Goal: Task Accomplishment & Management: Complete application form

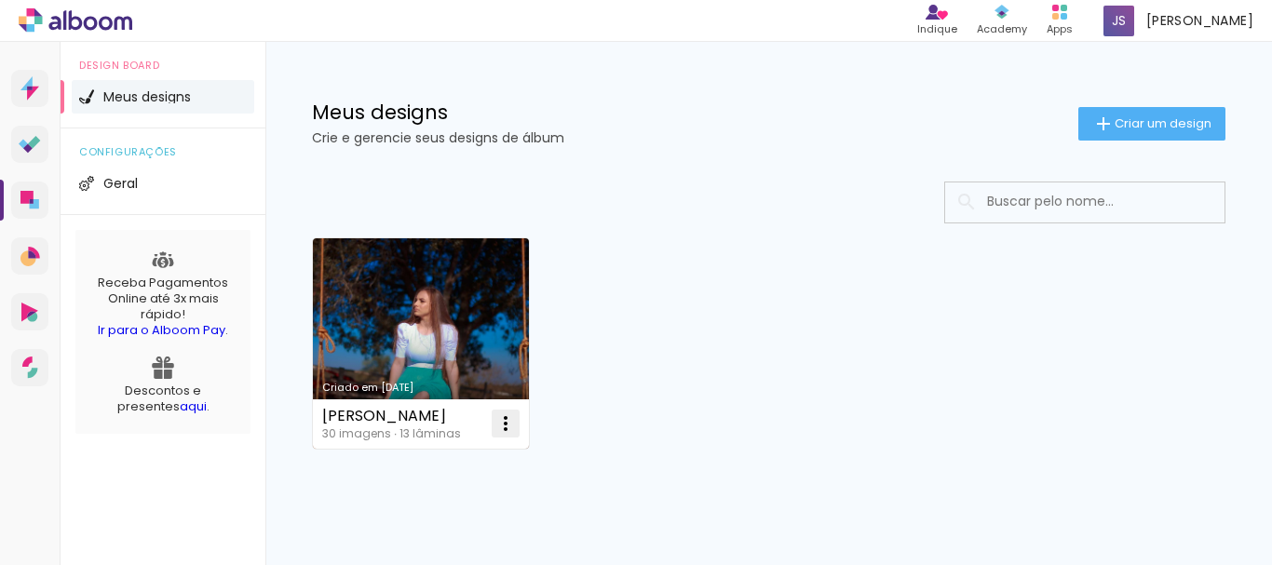
click at [508, 426] on iron-icon at bounding box center [505, 423] width 22 height 22
click at [420, 497] on span "Fazer uma cópia" at bounding box center [435, 503] width 109 height 13
type input "Cópia de [PERSON_NAME]"
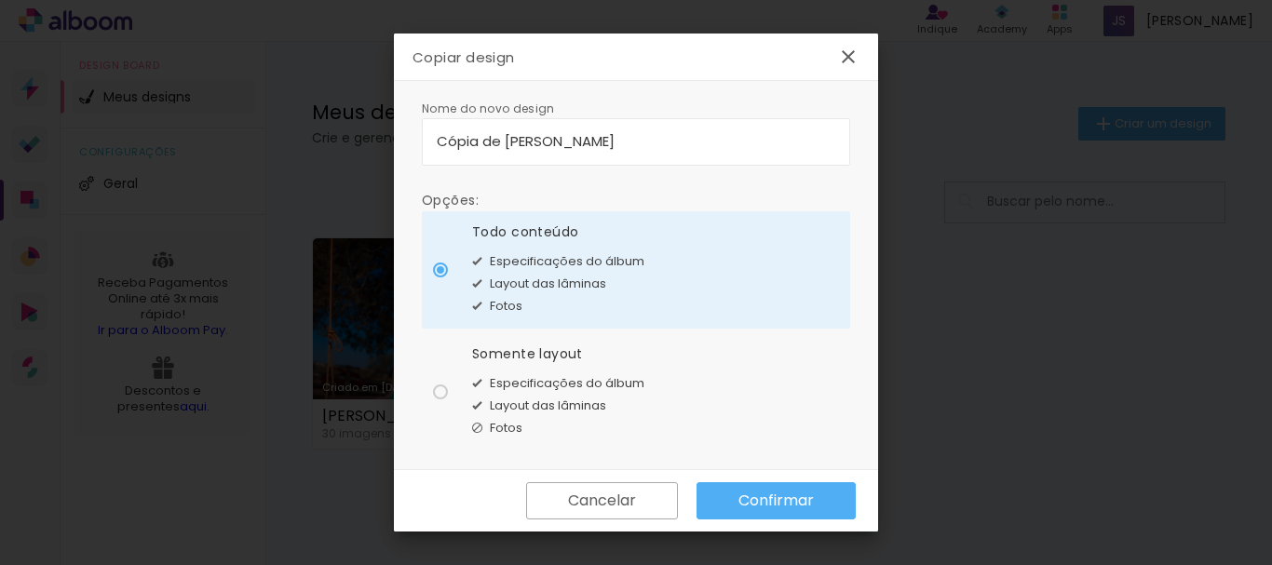
click at [0, 0] on slot "Confirmar" at bounding box center [0, 0] width 0 height 0
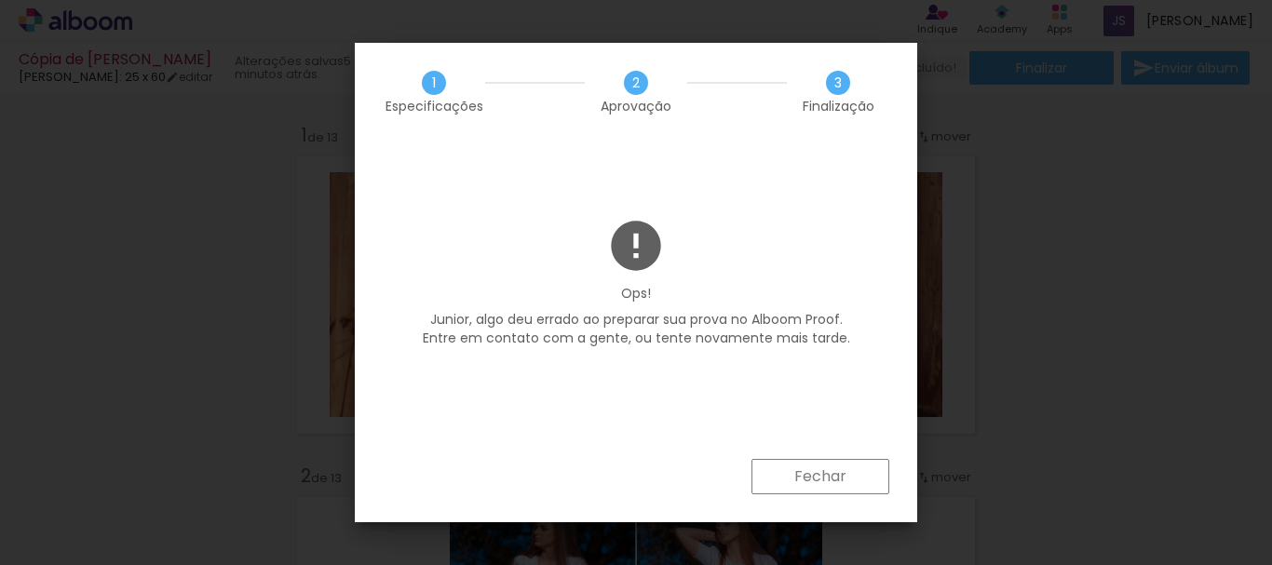
click at [0, 0] on slot "Fechar" at bounding box center [0, 0] width 0 height 0
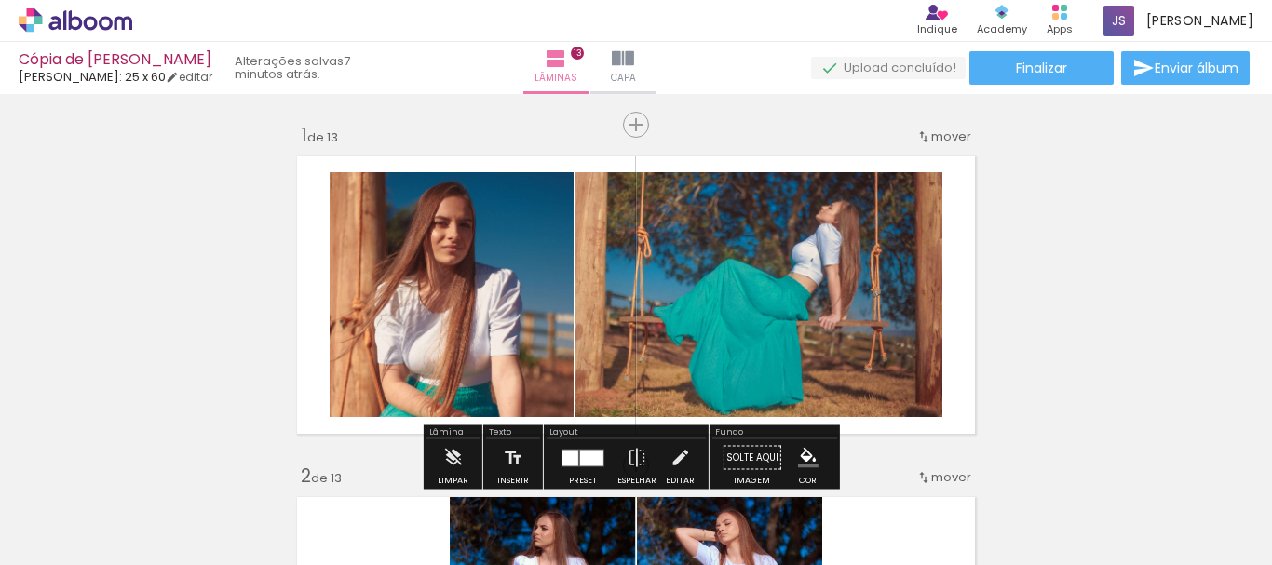
click at [97, 6] on div "› Editor de álbum Indique Indique e ganhe Conteúdo que inspira Academy Produtos…" at bounding box center [636, 21] width 1272 height 42
click at [101, 17] on icon at bounding box center [76, 20] width 114 height 24
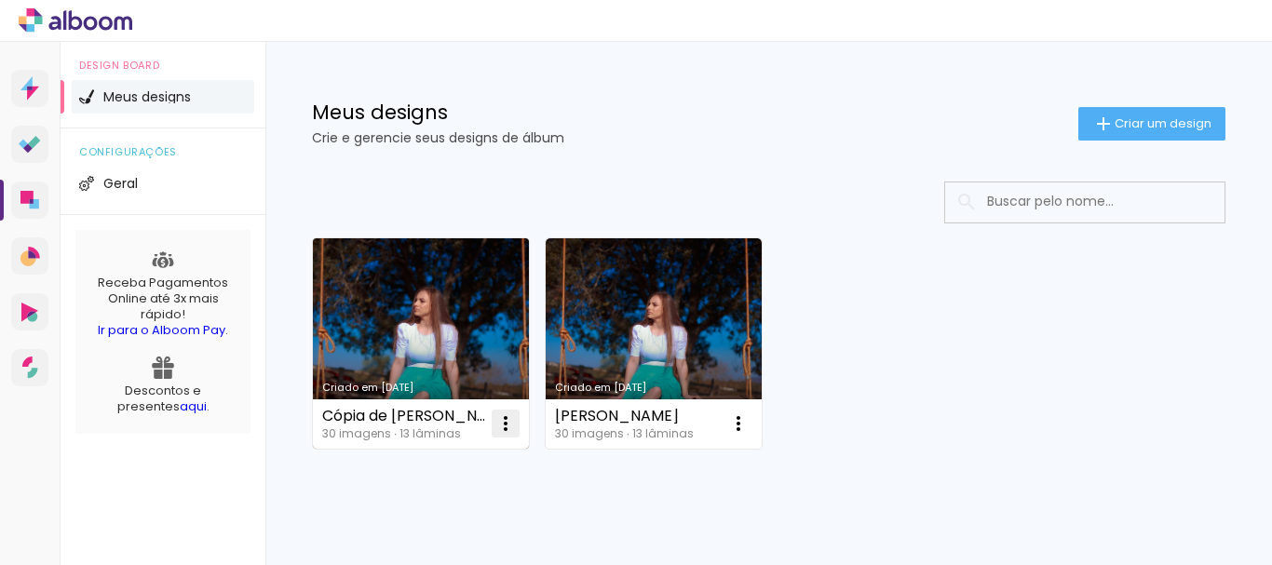
click at [508, 424] on iron-icon at bounding box center [505, 423] width 22 height 22
click at [419, 305] on link "Criado em 13/08/25" at bounding box center [421, 343] width 216 height 210
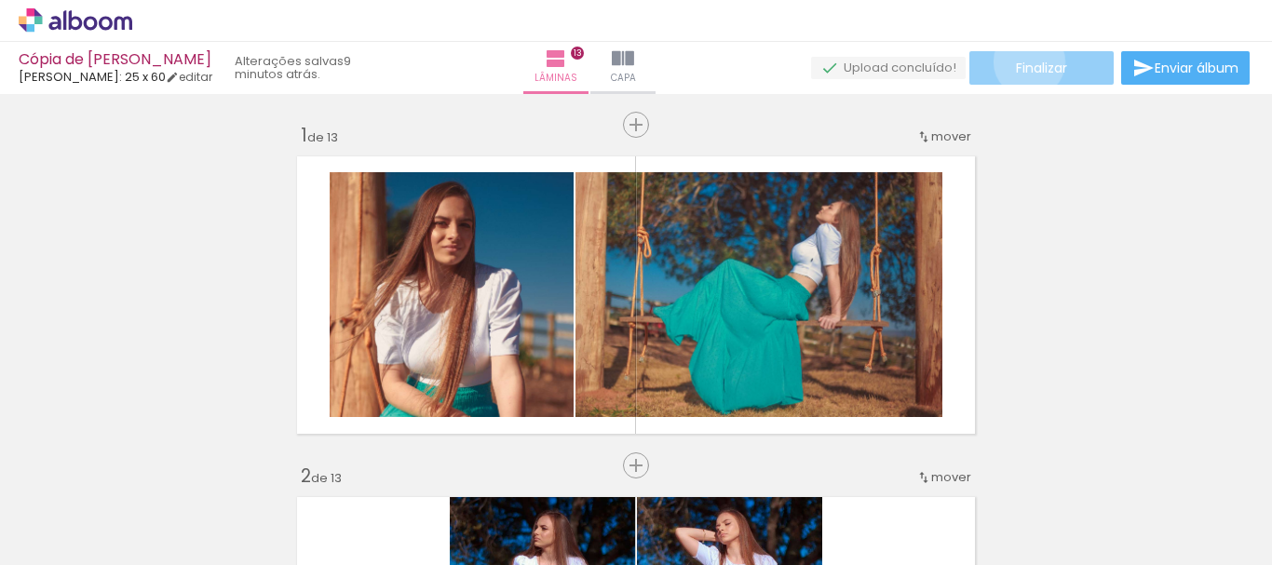
click at [1022, 61] on span "Finalizar" at bounding box center [1041, 67] width 51 height 13
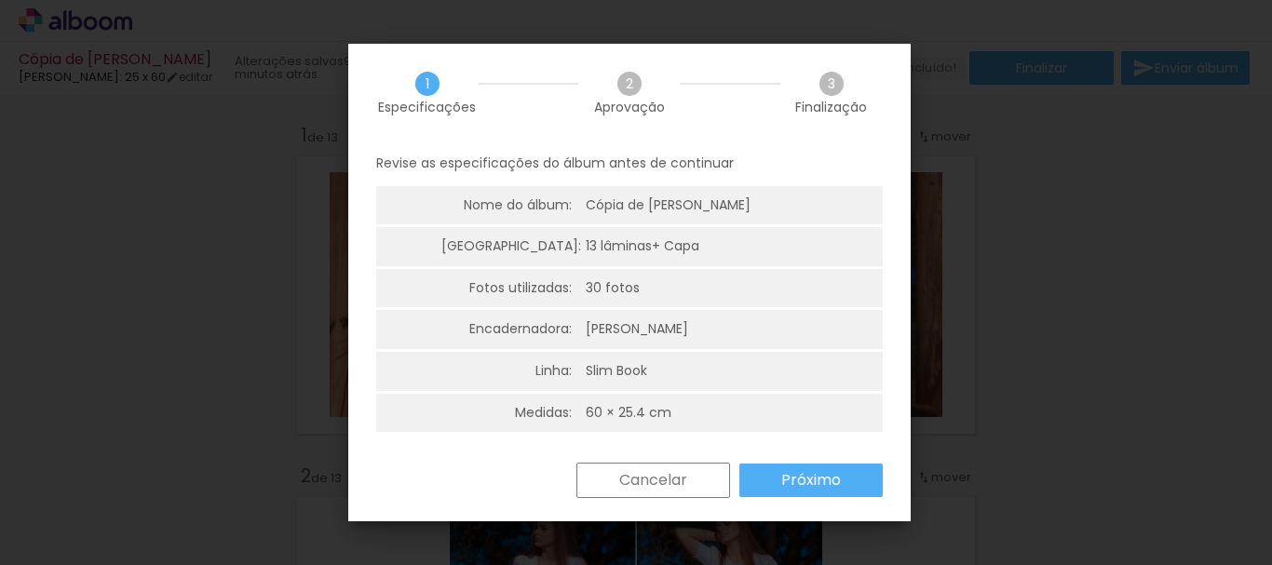
click at [778, 470] on paper-button "Próximo" at bounding box center [810, 481] width 143 height 34
click at [0, 0] on paper-button "Próximo" at bounding box center [0, 0] width 0 height 0
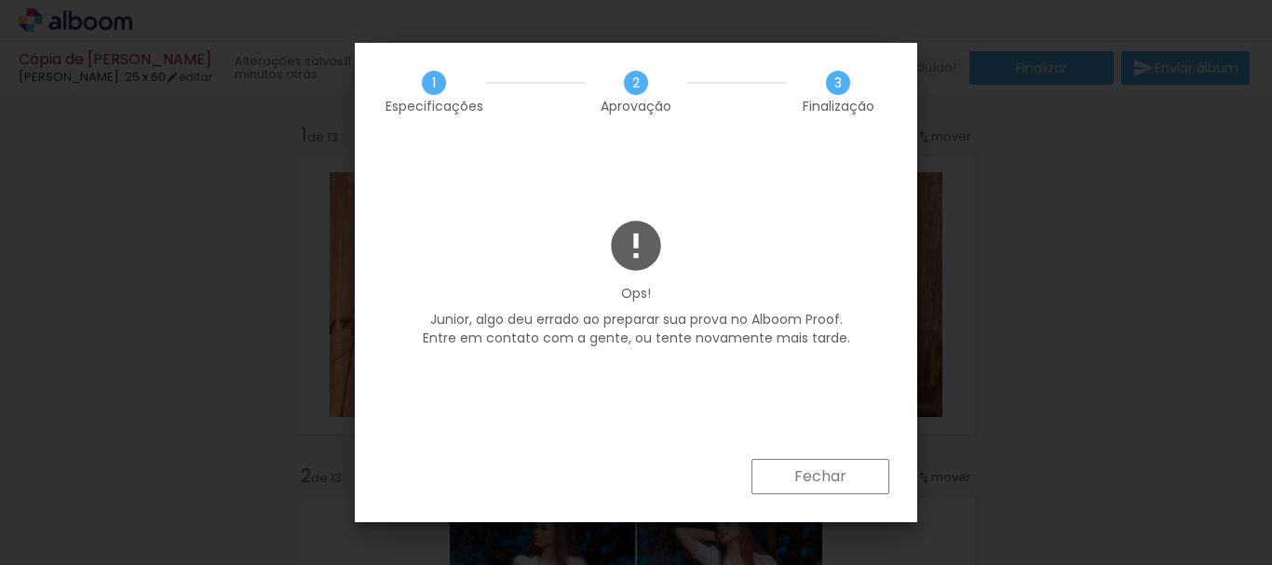
click at [782, 481] on paper-button "Fechar" at bounding box center [820, 476] width 138 height 35
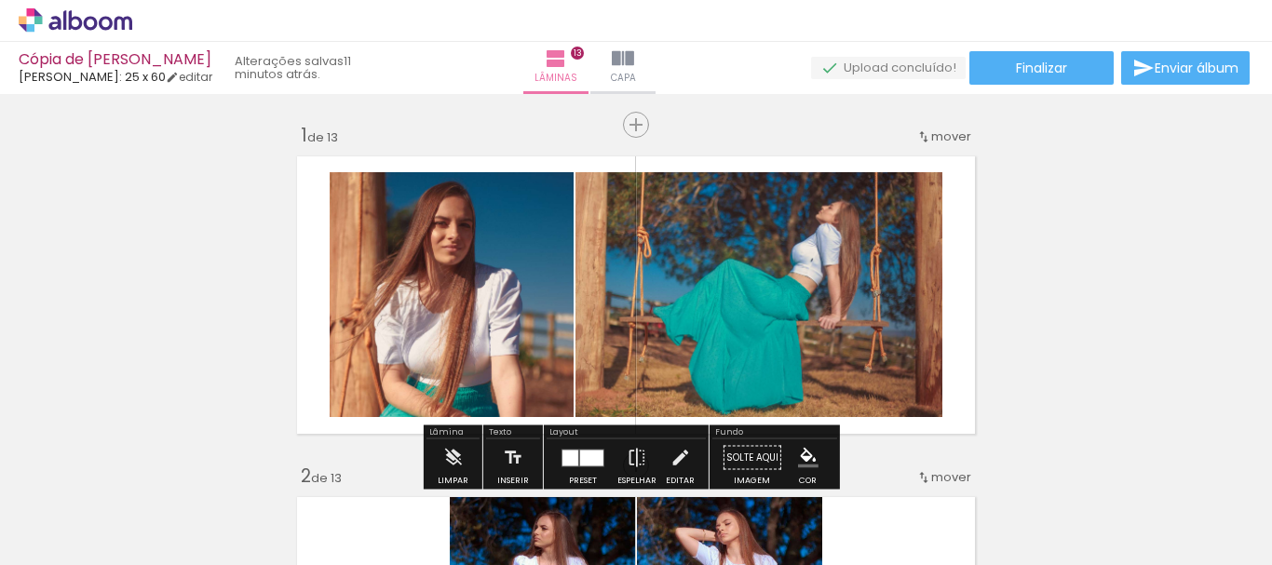
click at [115, 17] on icon at bounding box center [76, 20] width 114 height 24
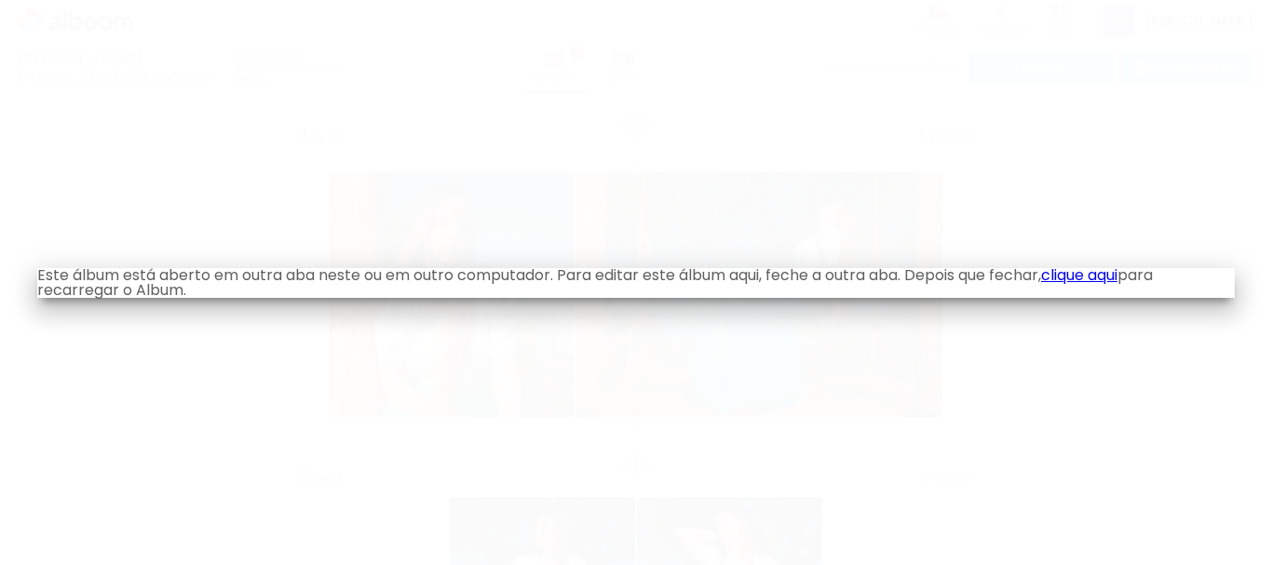
click at [1117, 271] on link "clique aqui" at bounding box center [1079, 274] width 76 height 21
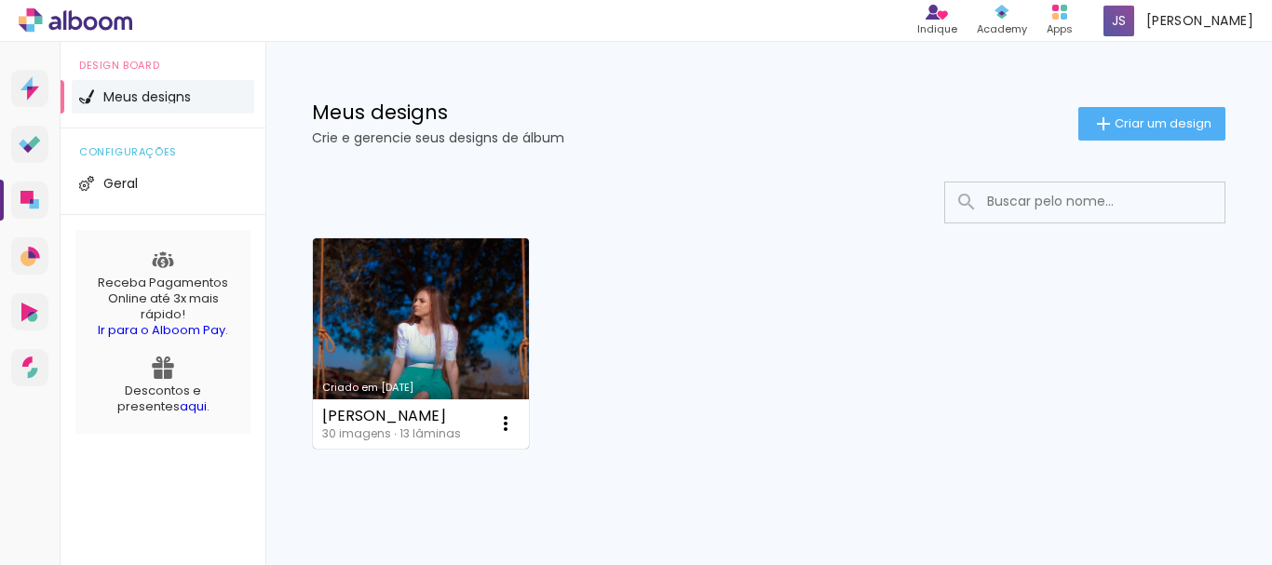
click at [493, 264] on link "Criado em [DATE]" at bounding box center [421, 343] width 216 height 210
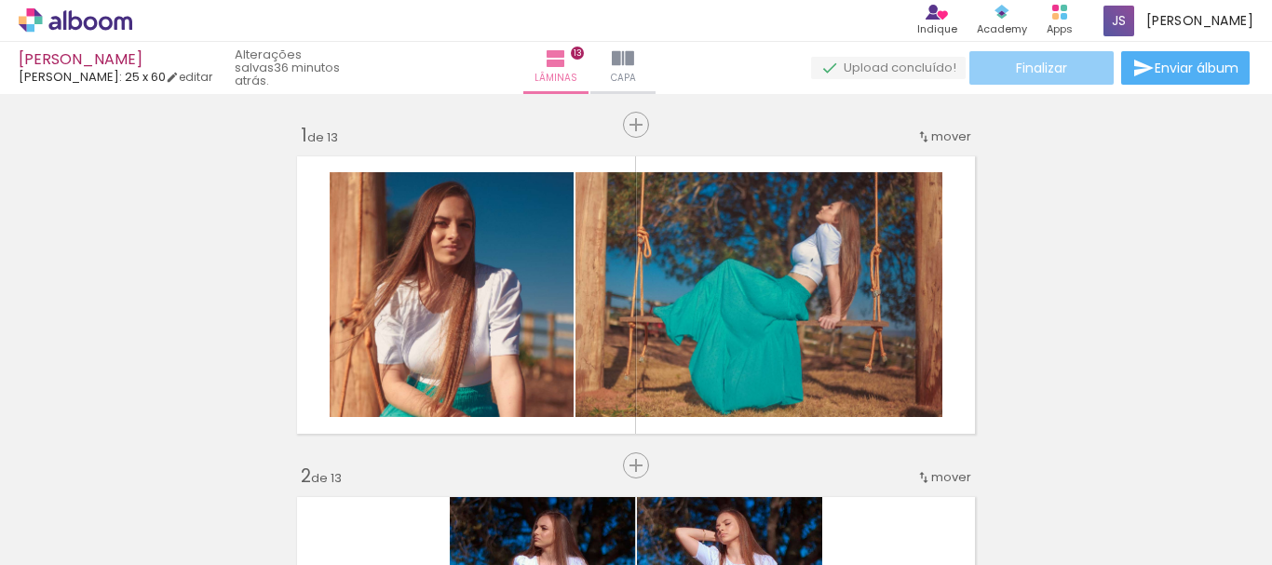
click at [1074, 70] on paper-button "Finalizar" at bounding box center [1041, 68] width 144 height 34
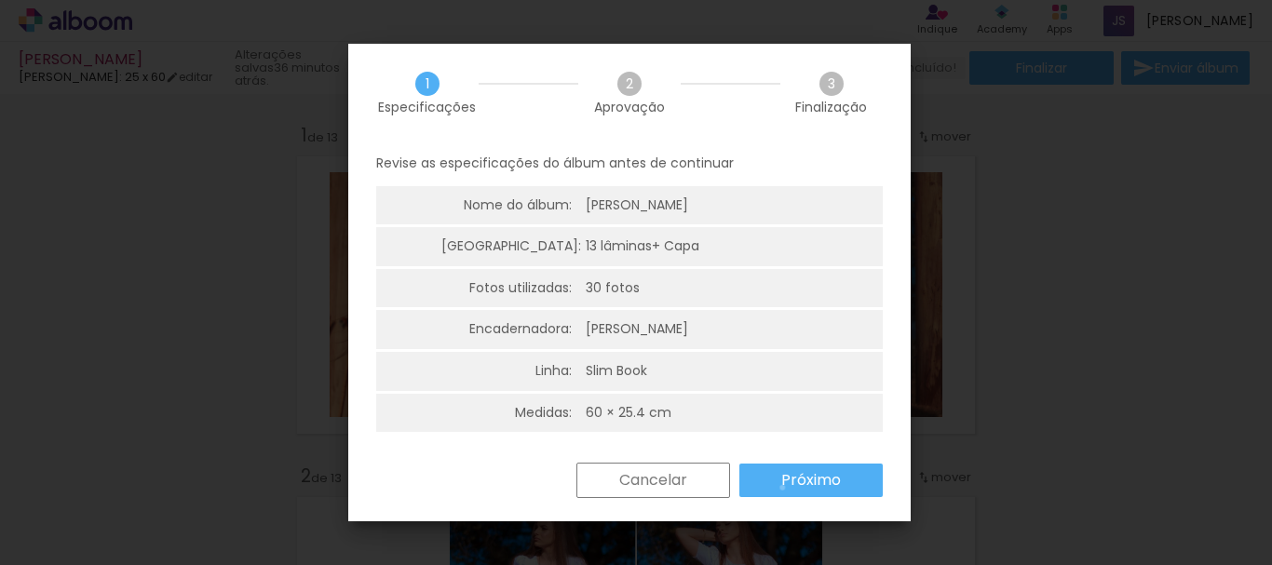
click at [0, 0] on slot "Próximo" at bounding box center [0, 0] width 0 height 0
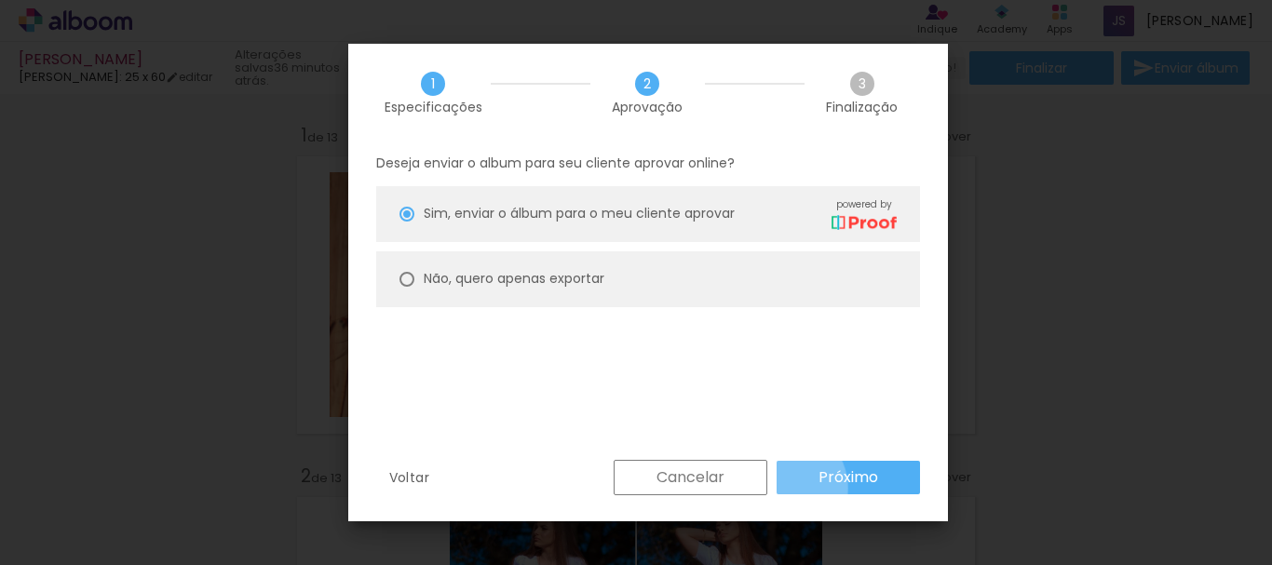
click at [782, 488] on paper-button "Próximo" at bounding box center [848, 478] width 143 height 34
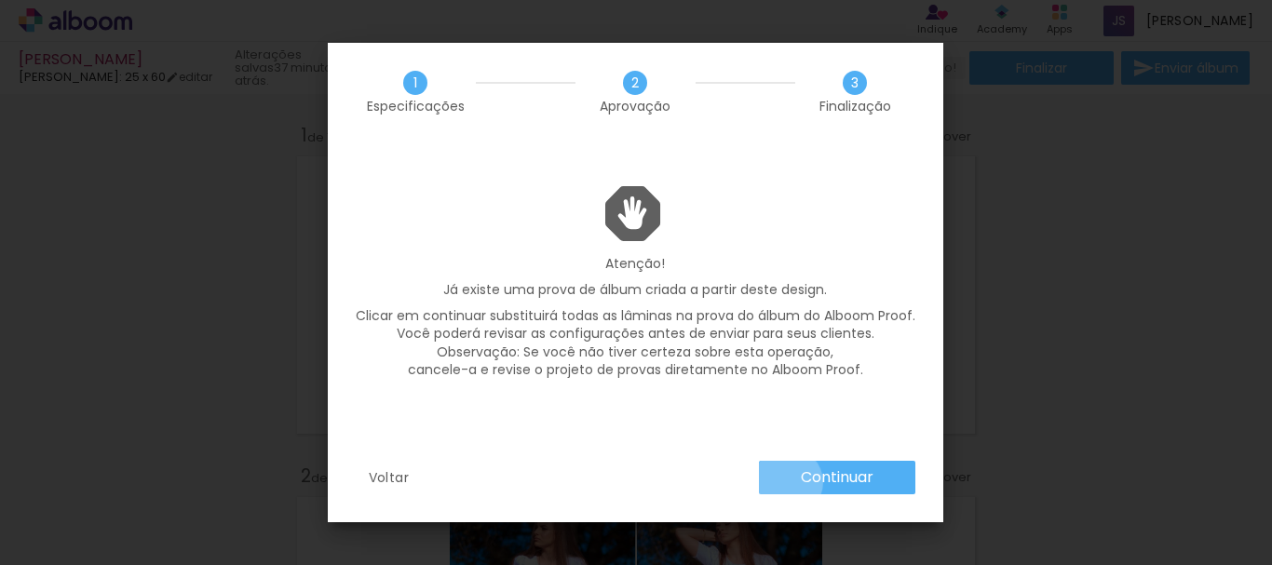
click at [788, 482] on paper-button "Continuar" at bounding box center [837, 478] width 156 height 34
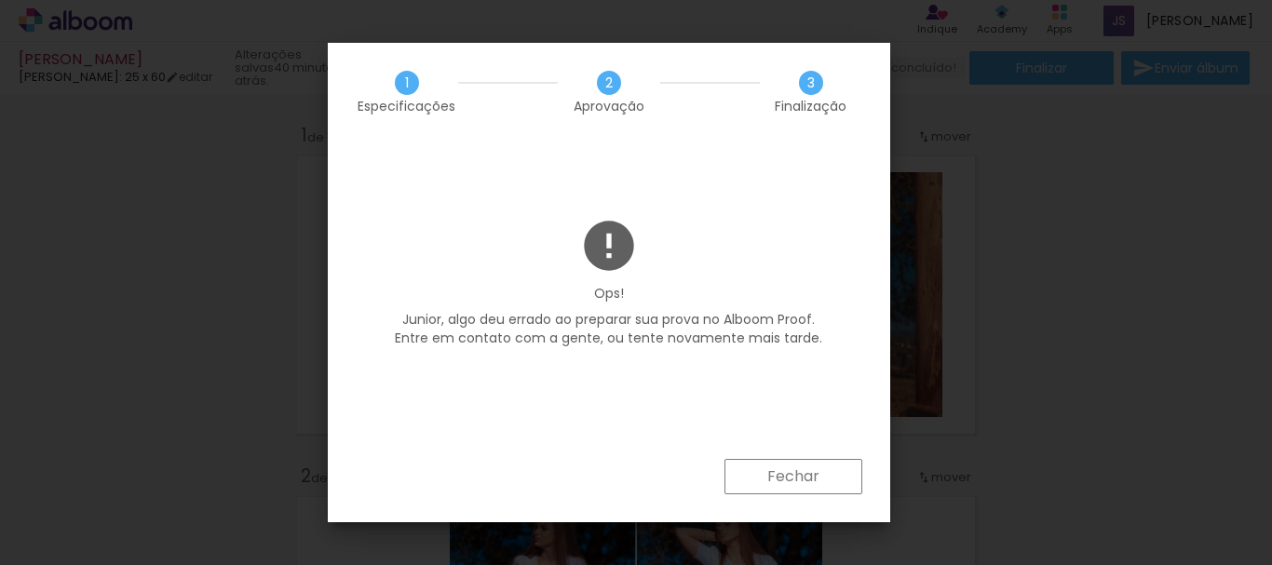
click at [0, 0] on slot "Fechar" at bounding box center [0, 0] width 0 height 0
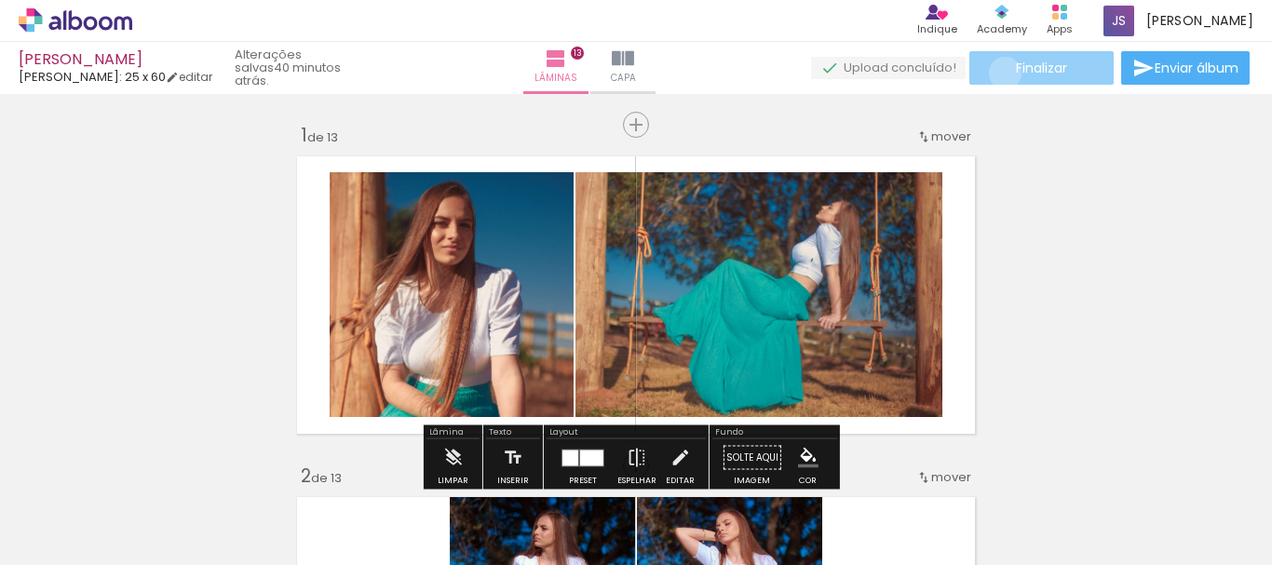
click at [998, 73] on paper-button "Finalizar" at bounding box center [1041, 68] width 144 height 34
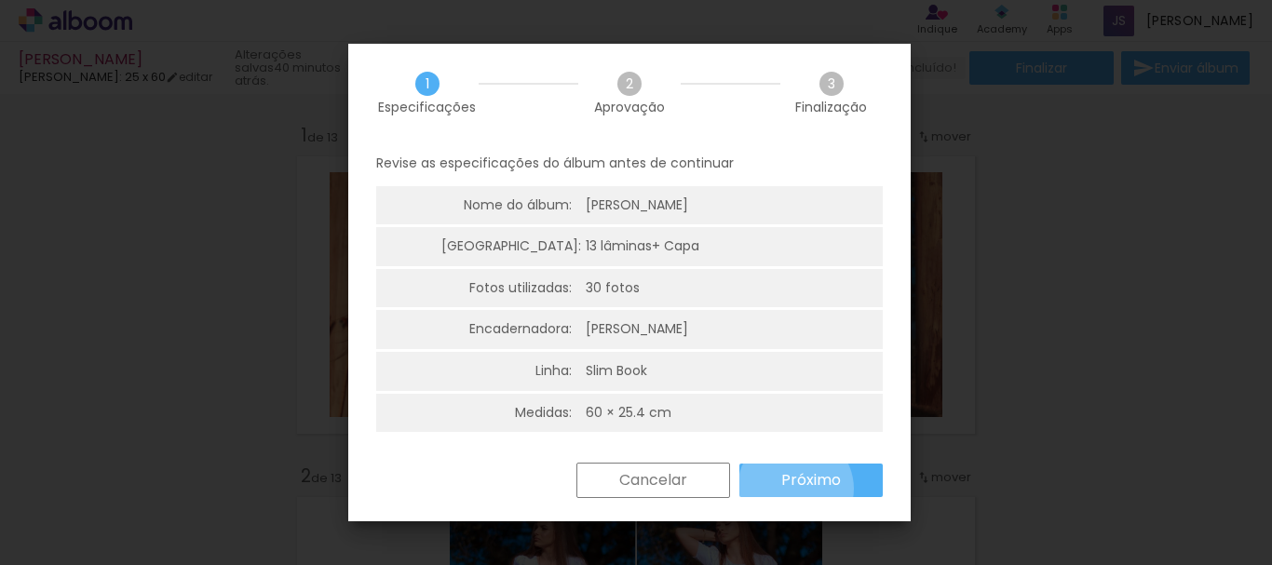
click at [0, 0] on slot "Próximo" at bounding box center [0, 0] width 0 height 0
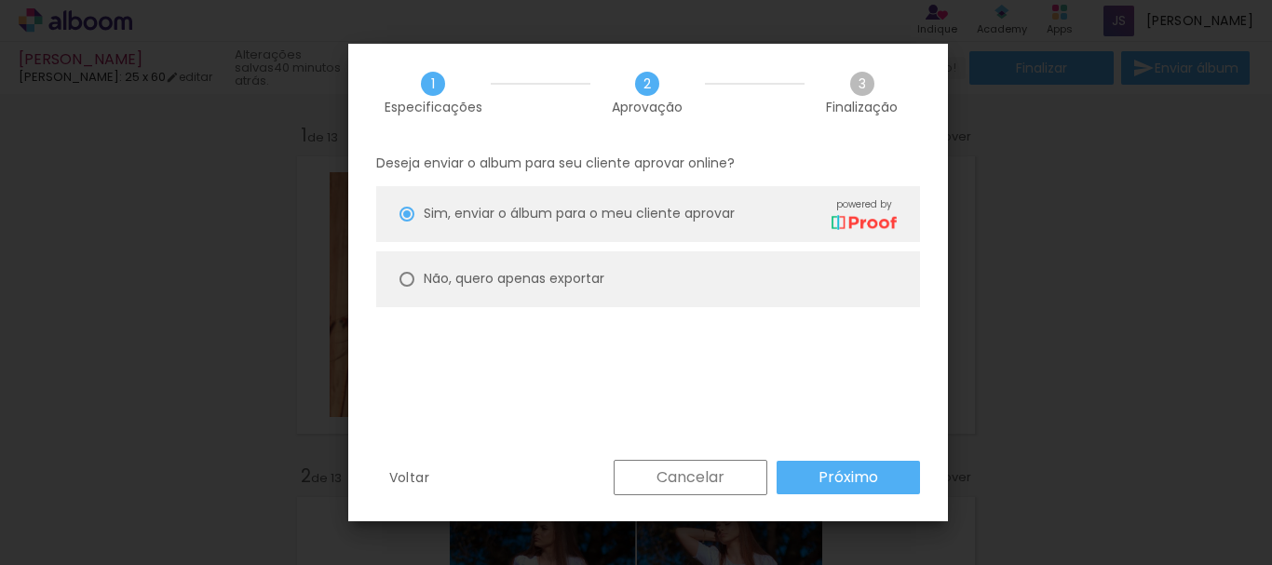
click at [803, 467] on paper-button "Próximo" at bounding box center [848, 478] width 143 height 34
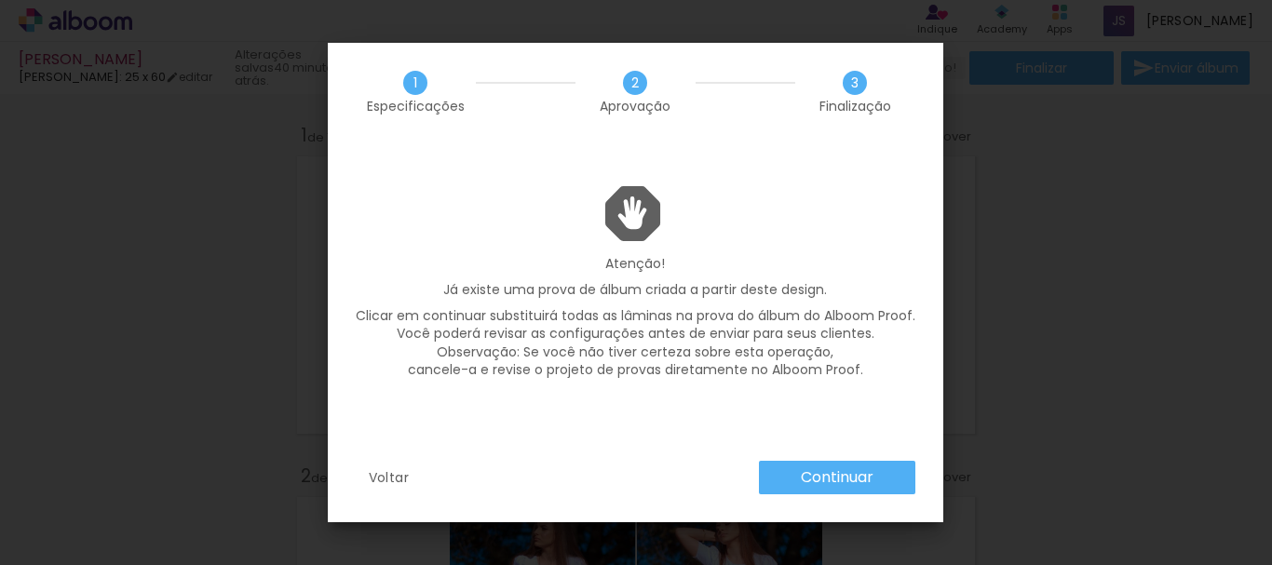
click at [0, 0] on slot "Continuar" at bounding box center [0, 0] width 0 height 0
